Goal: Task Accomplishment & Management: Manage account settings

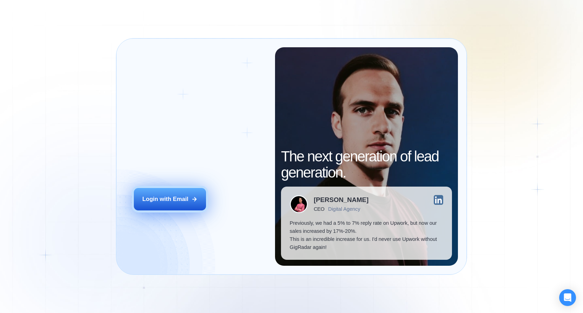
click at [184, 195] on div "Login with Email" at bounding box center [165, 199] width 46 height 8
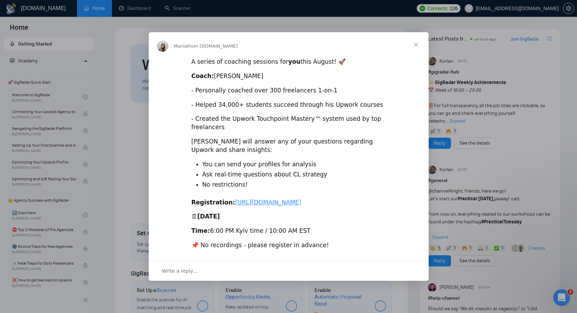
click at [419, 35] on span "Close" at bounding box center [416, 44] width 25 height 25
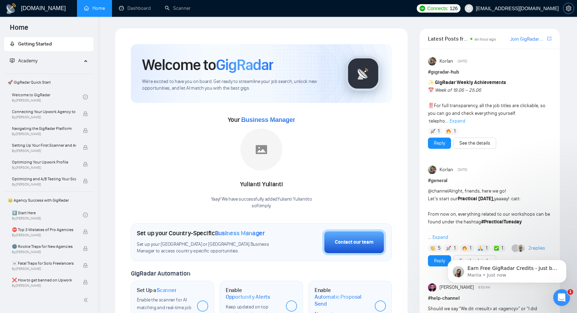
click at [574, 8] on span "setting" at bounding box center [569, 9] width 11 height 6
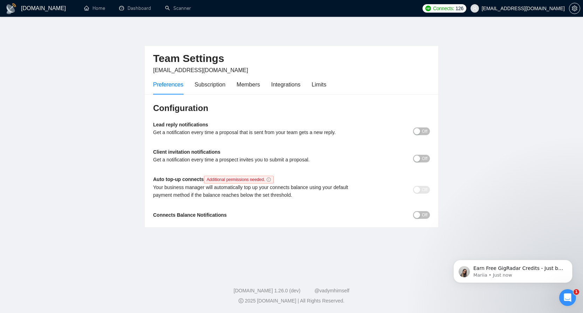
click at [230, 84] on div "Preferences Subscription Members Integrations Limits" at bounding box center [239, 85] width 173 height 20
click at [216, 83] on div "Subscription" at bounding box center [209, 84] width 31 height 9
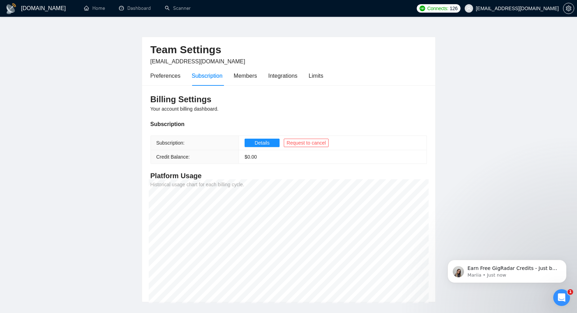
scroll to position [18, 0]
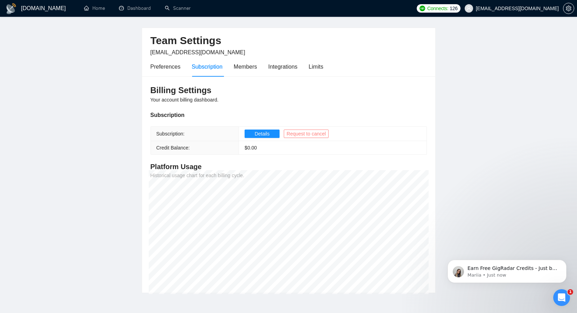
click at [302, 134] on span "Request to cancel" at bounding box center [306, 134] width 39 height 8
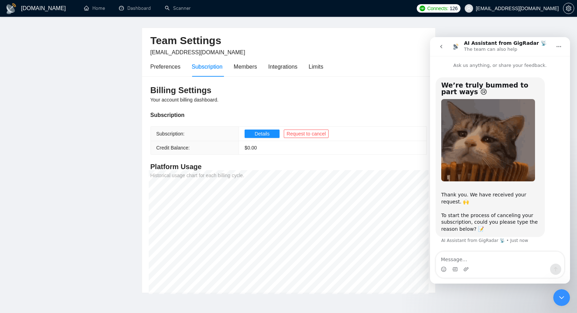
scroll to position [22, 0]
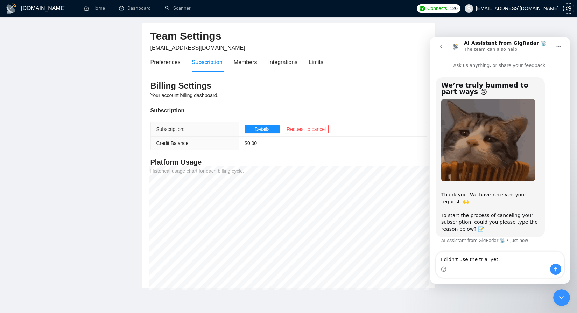
type textarea "I didn't use the trial yet"
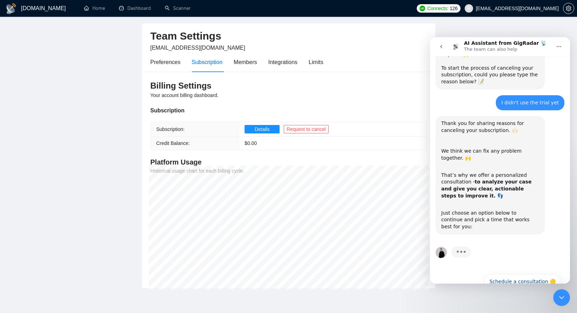
scroll to position [174, 0]
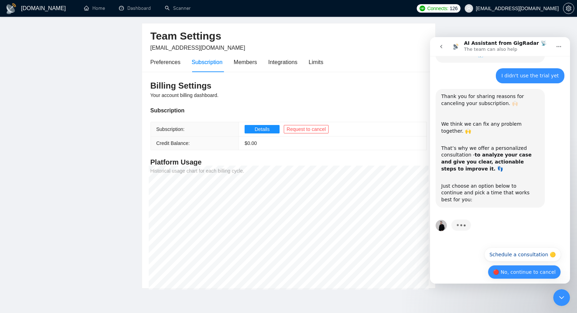
click at [512, 266] on button "🔴 No, continue to cancel" at bounding box center [524, 272] width 73 height 14
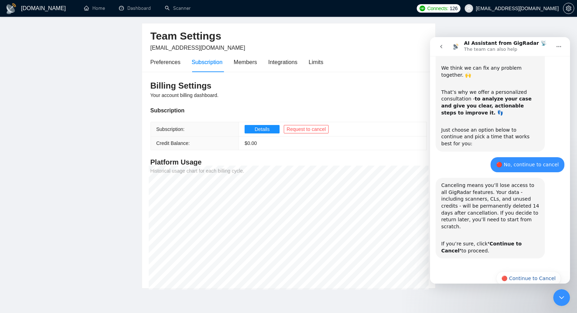
scroll to position [231, 0]
click at [515, 271] on button "🔴 Continue to Cancel" at bounding box center [528, 278] width 65 height 14
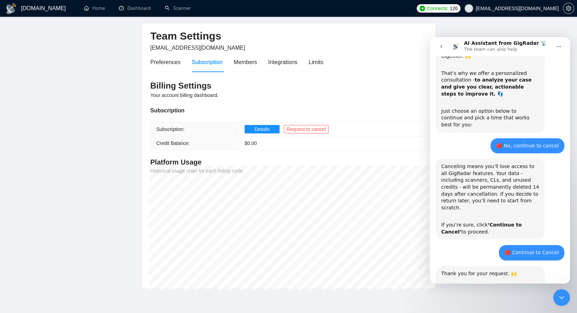
scroll to position [282, 0]
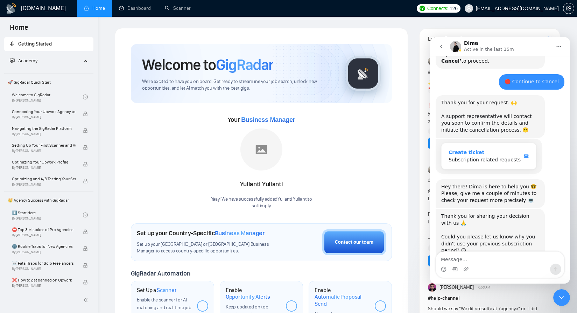
scroll to position [428, 0]
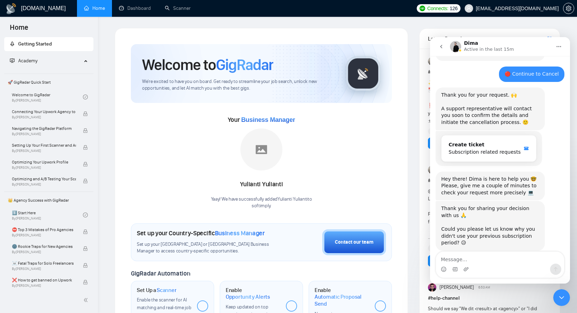
click at [488, 261] on textarea "Message…" at bounding box center [500, 258] width 128 height 12
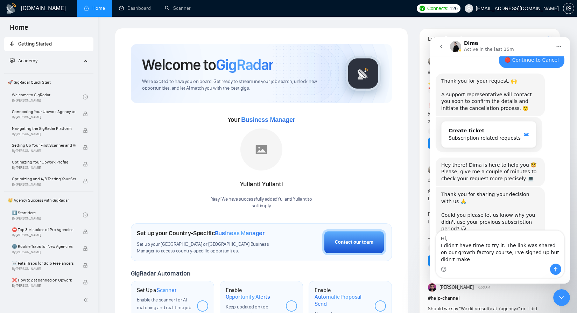
scroll to position [449, 0]
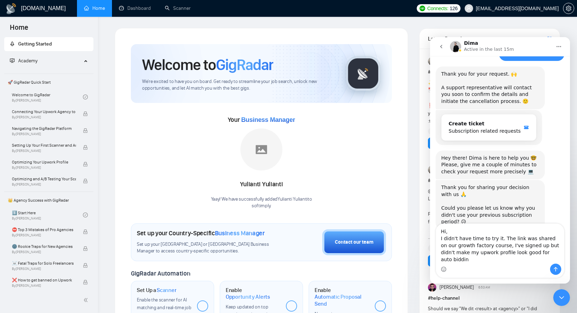
type textarea "Hi, I didn't have time to try it. The link was shared on our growth factory cou…"
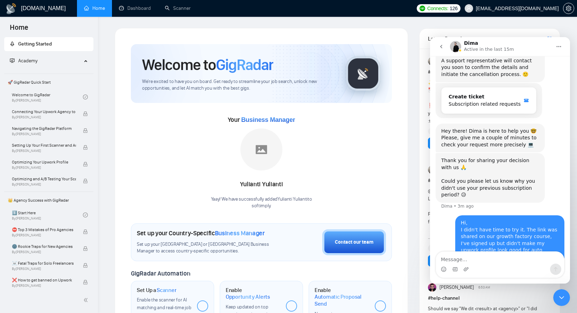
scroll to position [476, 0]
type textarea "I"
type textarea "And I've just noticed that I was charged"
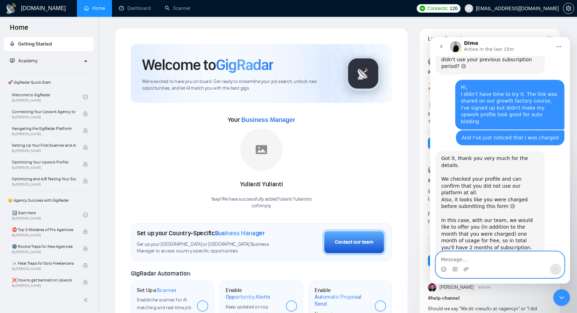
scroll to position [609, 0]
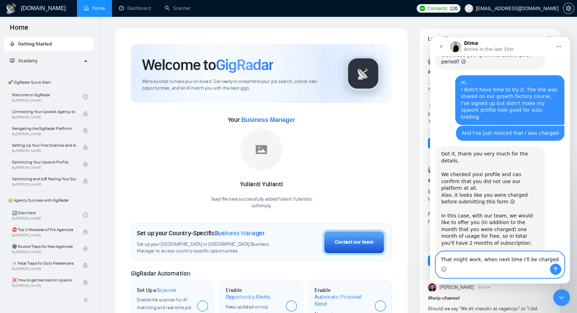
type textarea "That might work, when next time I'll be charged?"
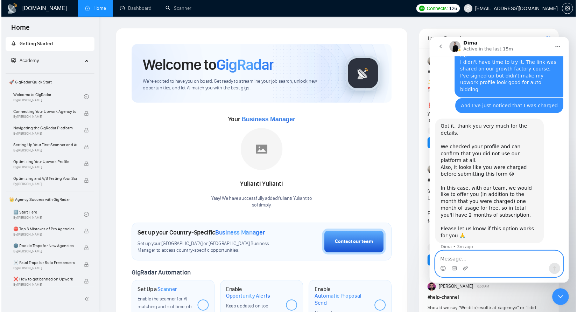
scroll to position [636, 0]
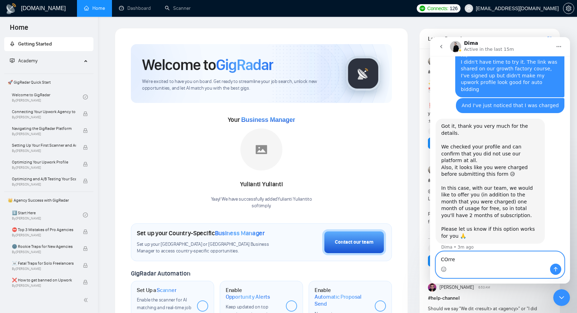
type textarea "COrrec"
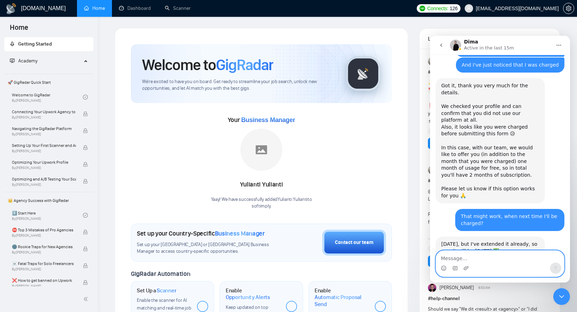
scroll to position [678, 0]
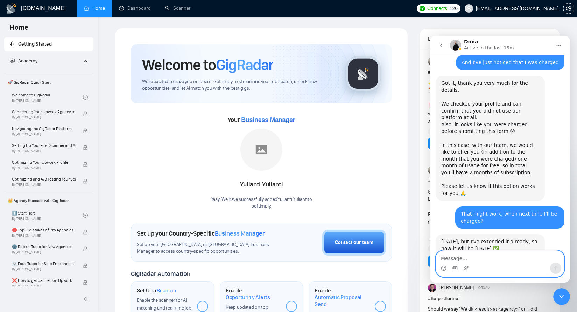
click at [506, 258] on textarea "Message…" at bounding box center [500, 256] width 128 height 12
type textarea "Thank you"
